Goal: Task Accomplishment & Management: Manage account settings

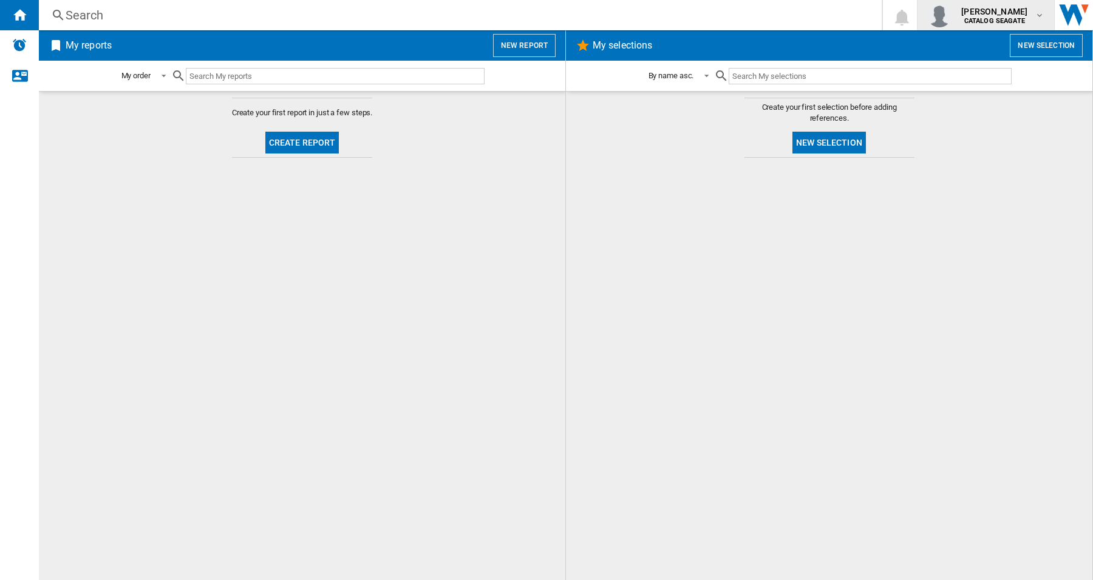
click at [1037, 10] on md-icon "button" at bounding box center [1040, 15] width 10 height 10
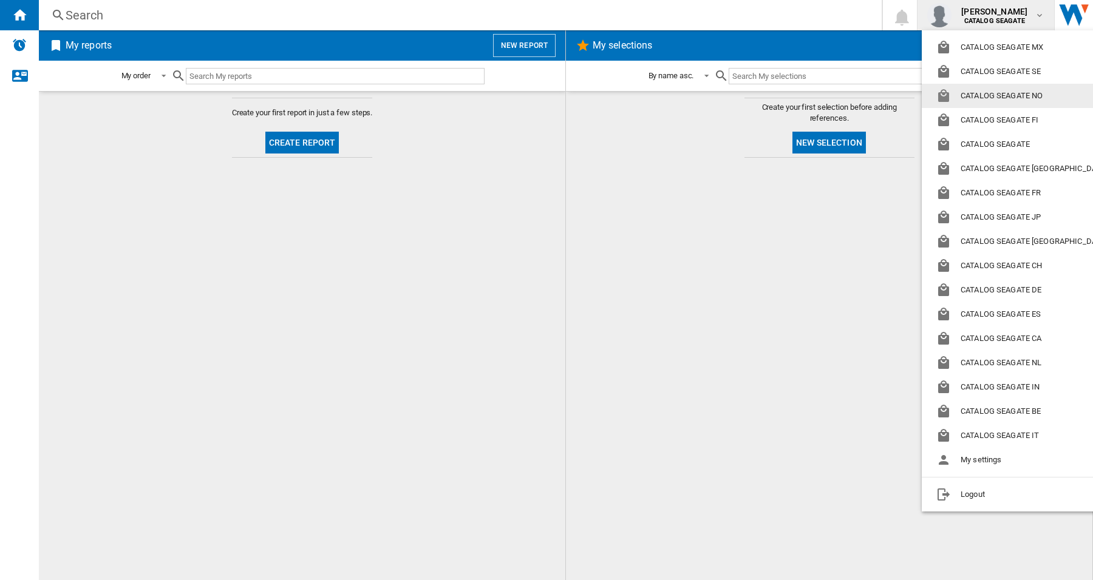
click at [833, 265] on md-backdrop at bounding box center [546, 290] width 1093 height 580
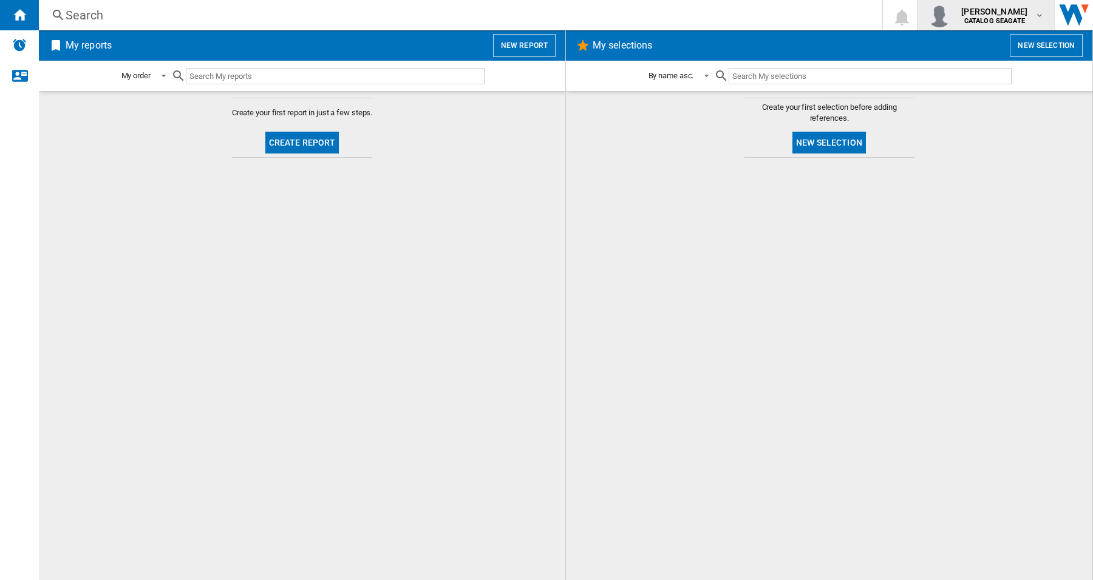
click at [976, 8] on span "mark moshfegh" at bounding box center [994, 11] width 66 height 12
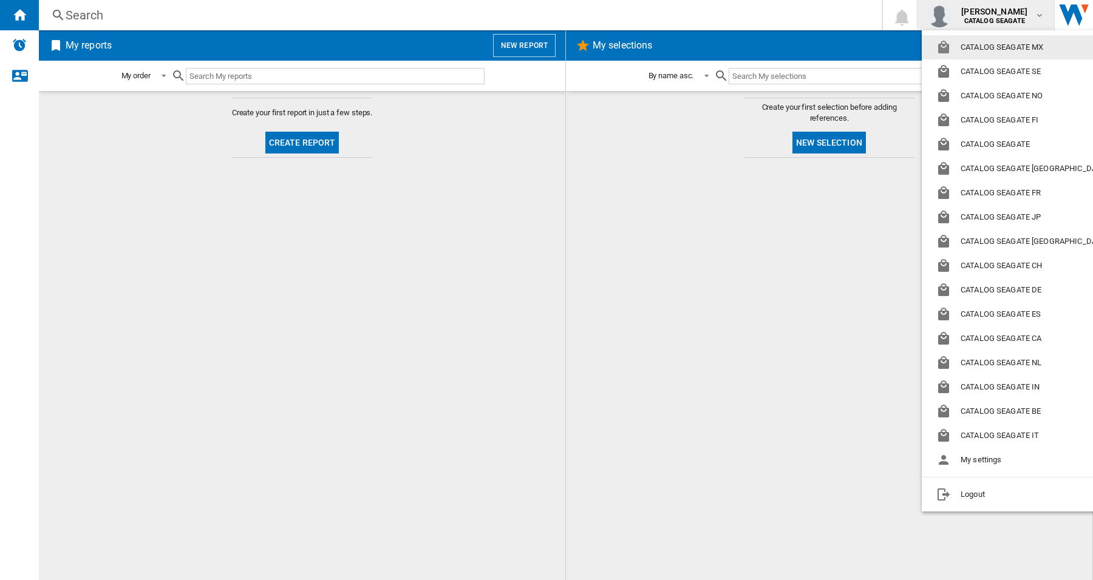
click at [718, 277] on md-backdrop at bounding box center [546, 290] width 1093 height 580
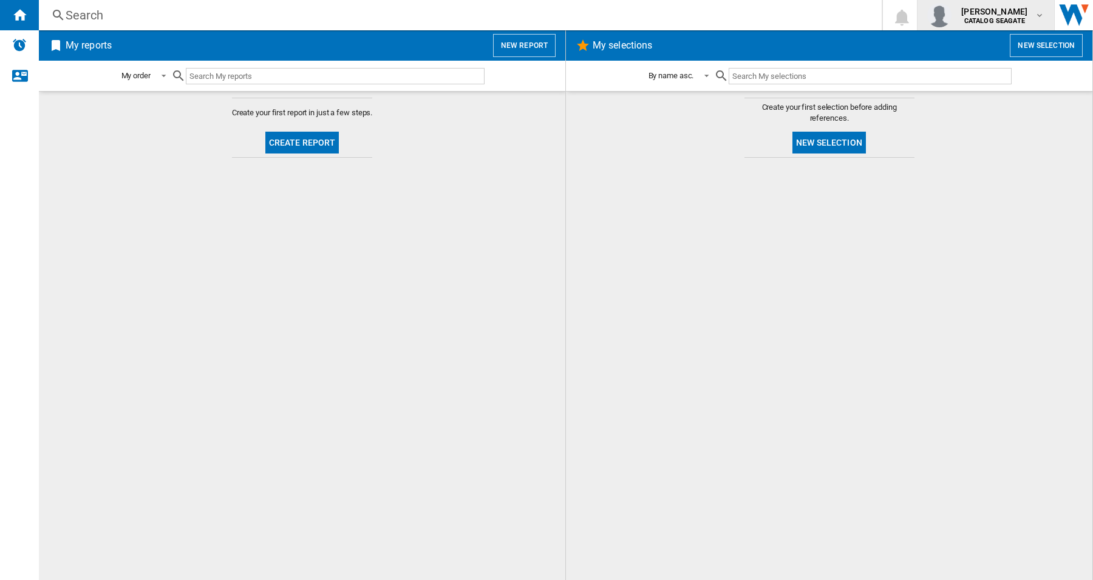
click at [1042, 16] on md-icon "button" at bounding box center [1040, 15] width 10 height 10
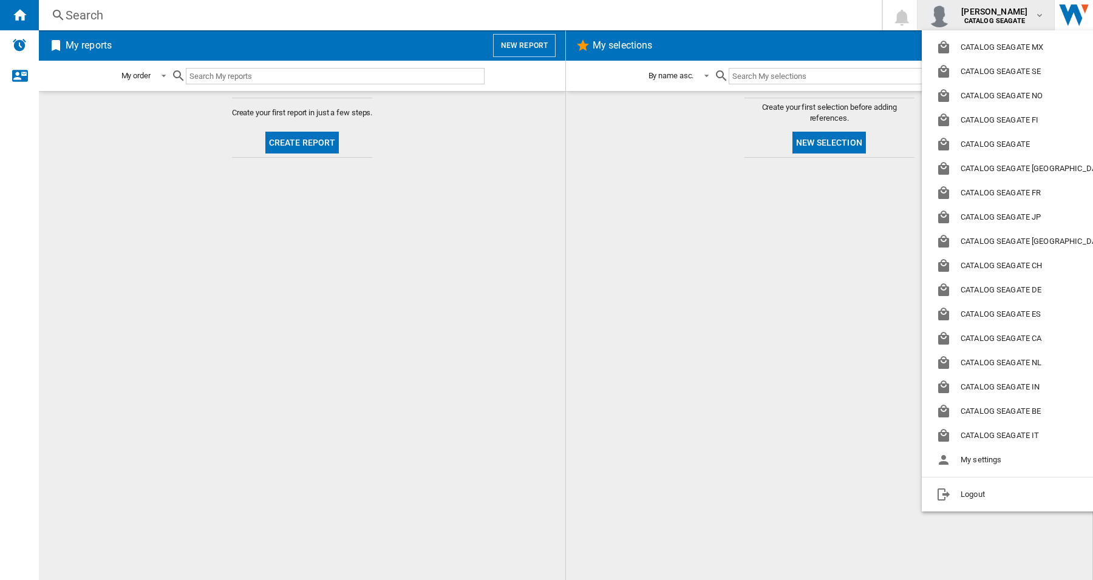
click at [1042, 16] on md-backdrop at bounding box center [546, 290] width 1093 height 580
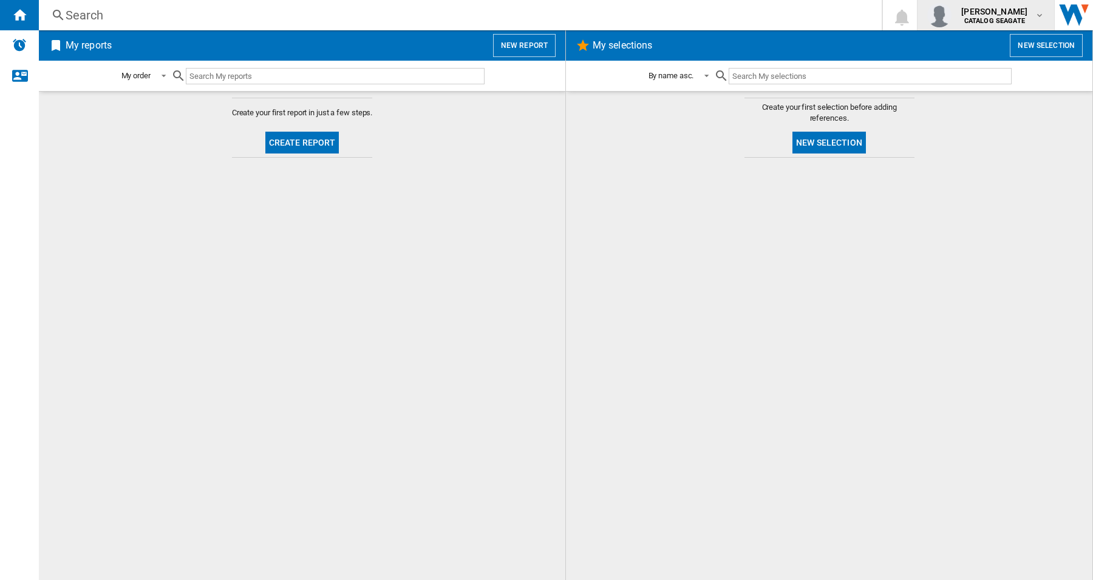
click at [1042, 16] on md-icon "button" at bounding box center [1040, 15] width 10 height 10
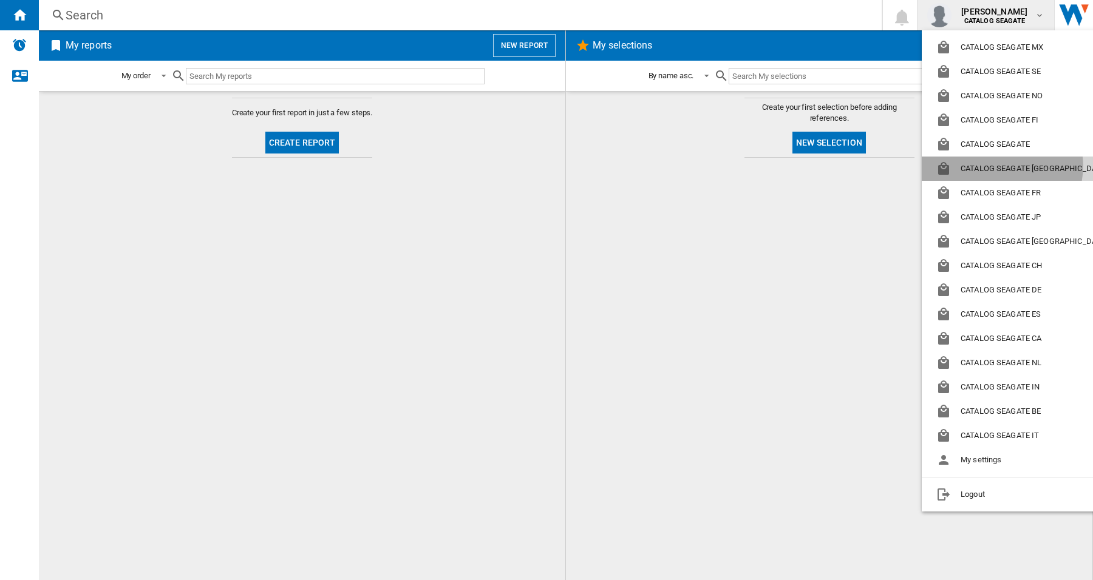
click at [1002, 166] on button "CATALOG SEAGATE US" at bounding box center [1024, 169] width 205 height 24
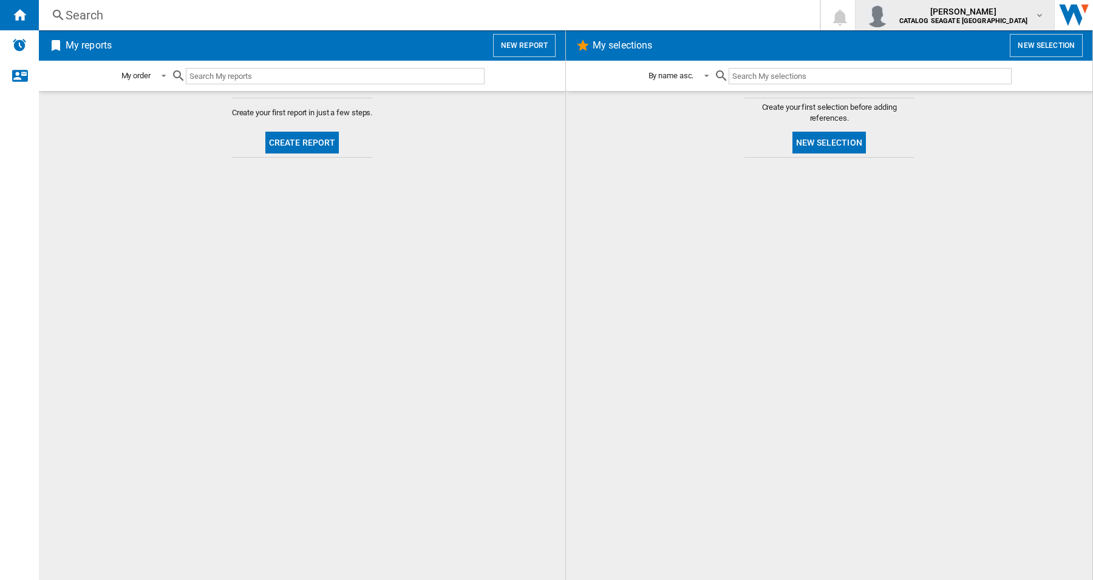
click at [1042, 15] on md-icon "button" at bounding box center [1040, 15] width 10 height 10
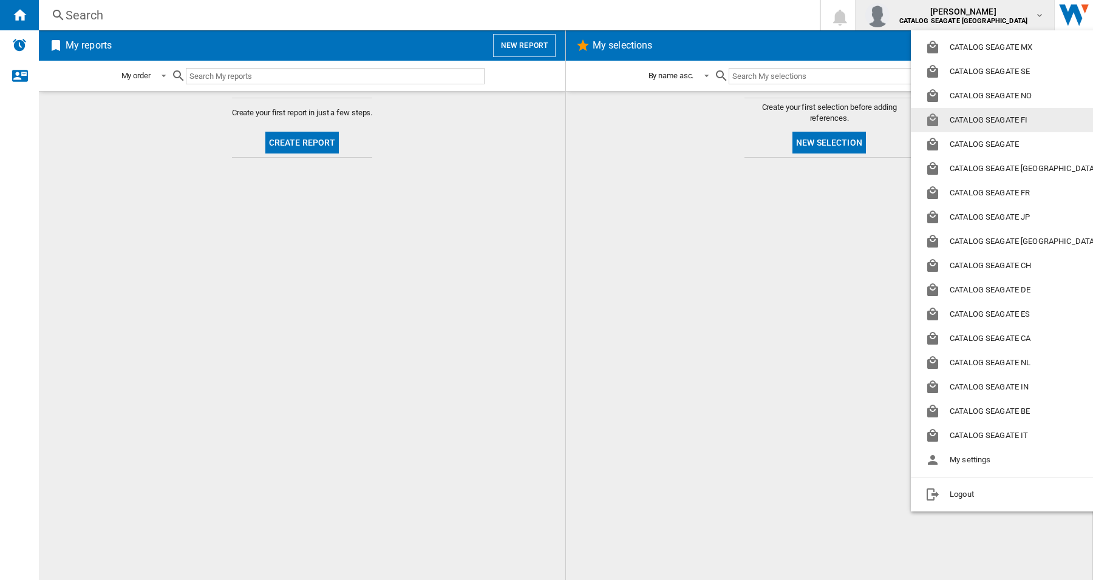
click at [705, 344] on md-backdrop at bounding box center [546, 290] width 1093 height 580
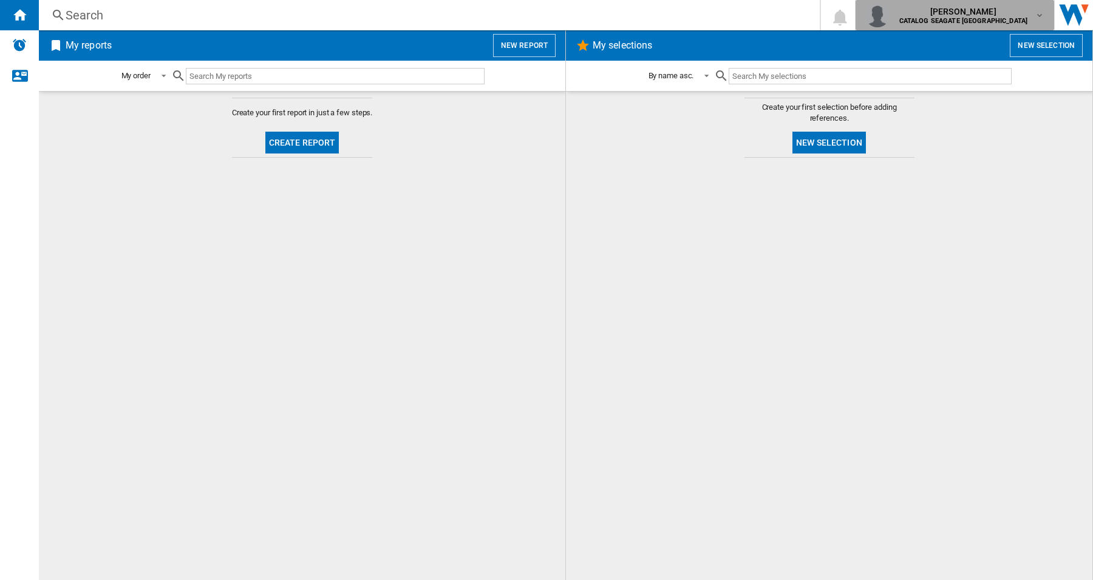
click at [1042, 8] on div "mark moshfegh CATALOG SEAGATE US" at bounding box center [955, 15] width 180 height 24
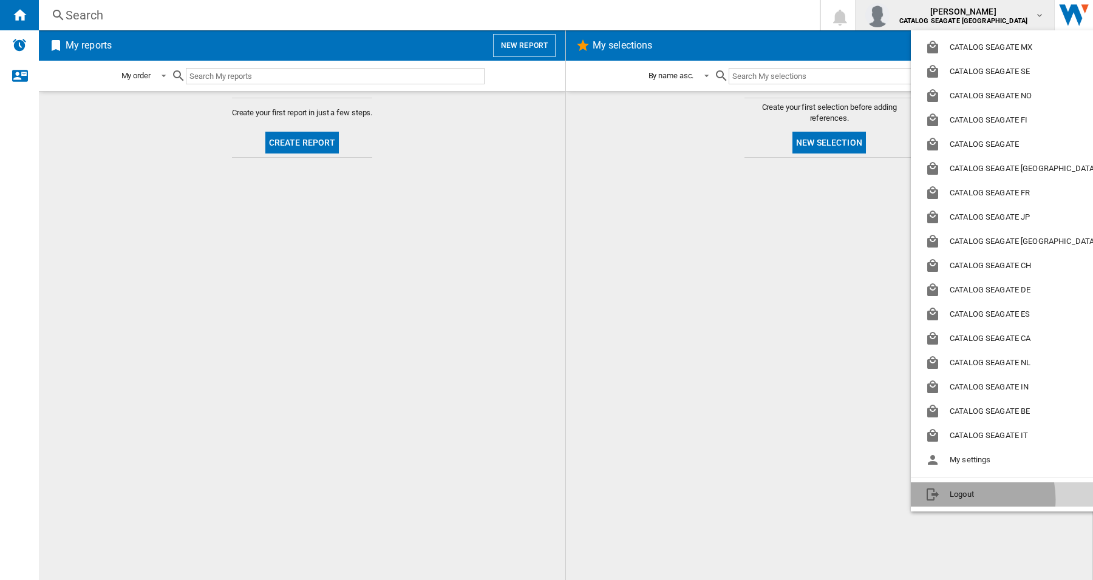
click at [960, 499] on button "Logout" at bounding box center [1013, 495] width 205 height 24
